Goal: Task Accomplishment & Management: Manage account settings

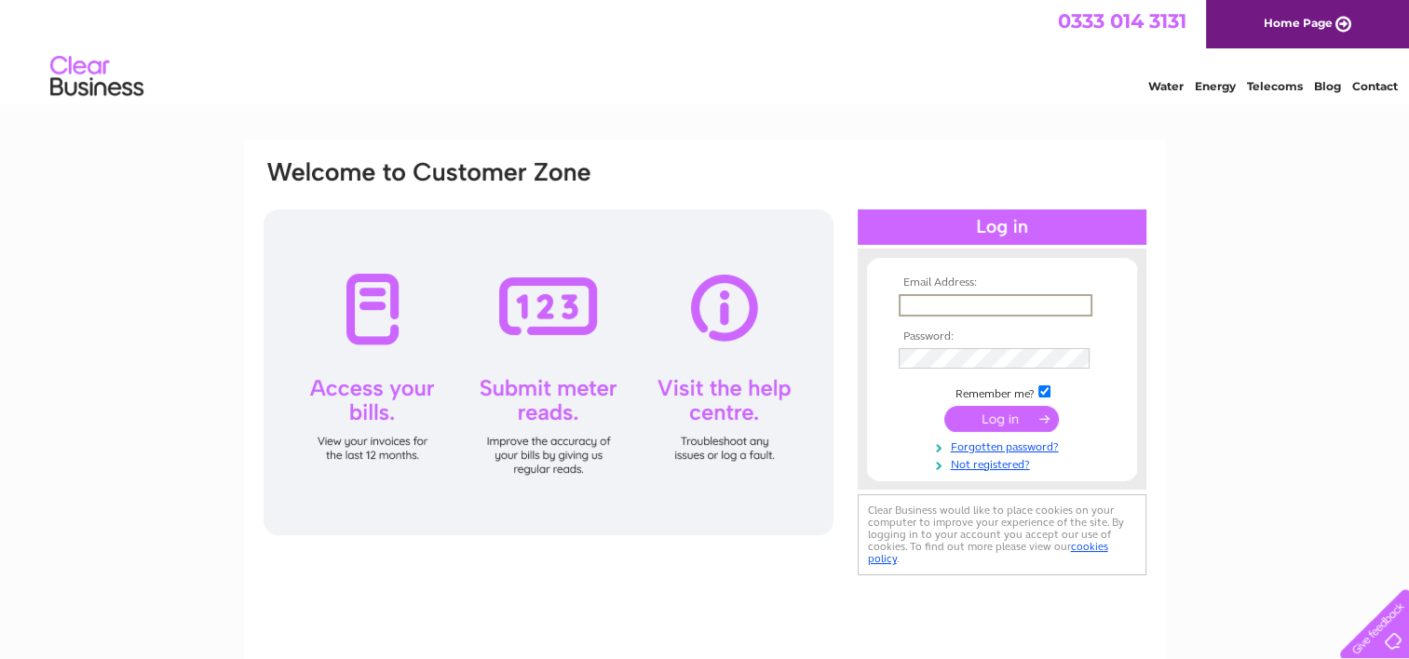
click at [951, 301] on input "text" at bounding box center [995, 305] width 194 height 22
type input "christine@krsrailandcivils.co.uk"
click at [980, 417] on input "submit" at bounding box center [1001, 418] width 115 height 26
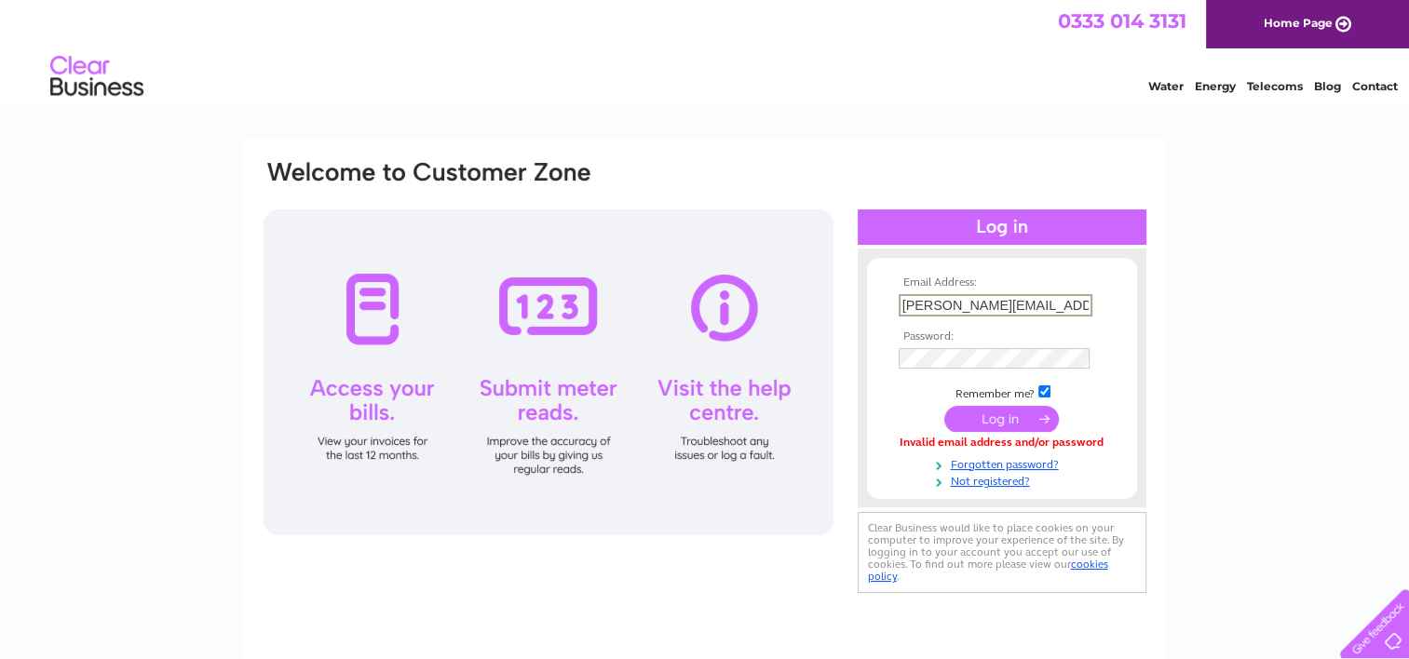
drag, startPoint x: 950, startPoint y: 303, endPoint x: 790, endPoint y: 300, distance: 160.2
click at [790, 300] on div "Email Address: christine@krsrailandcivils.co.uk Password:" at bounding box center [705, 377] width 886 height 439
type input "[EMAIL_ADDRESS][DOMAIN_NAME]"
click at [1017, 421] on input "submit" at bounding box center [1001, 418] width 115 height 26
